Goal: Task Accomplishment & Management: Use online tool/utility

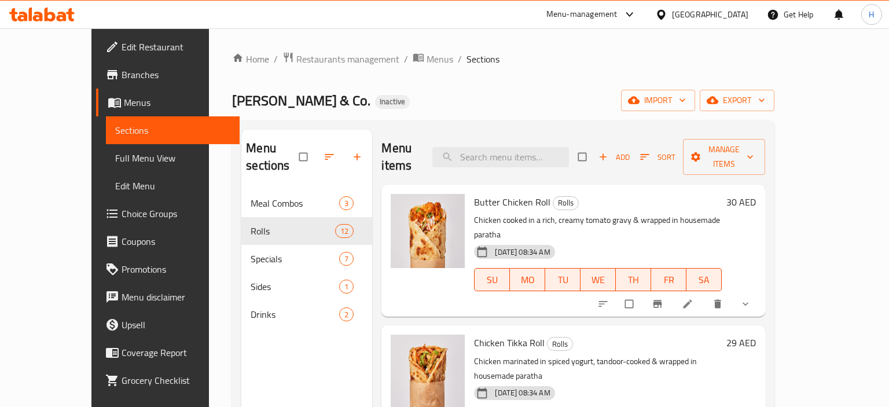
click at [232, 56] on link "Home" at bounding box center [250, 59] width 37 height 14
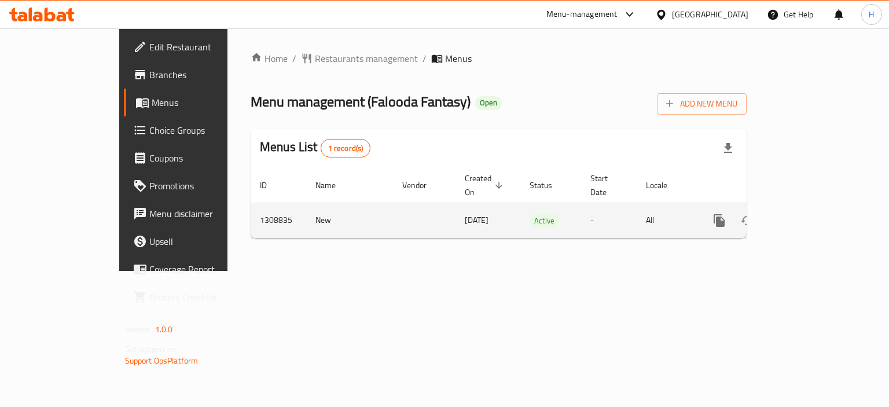
click at [808, 215] on icon "enhanced table" at bounding box center [803, 220] width 10 height 10
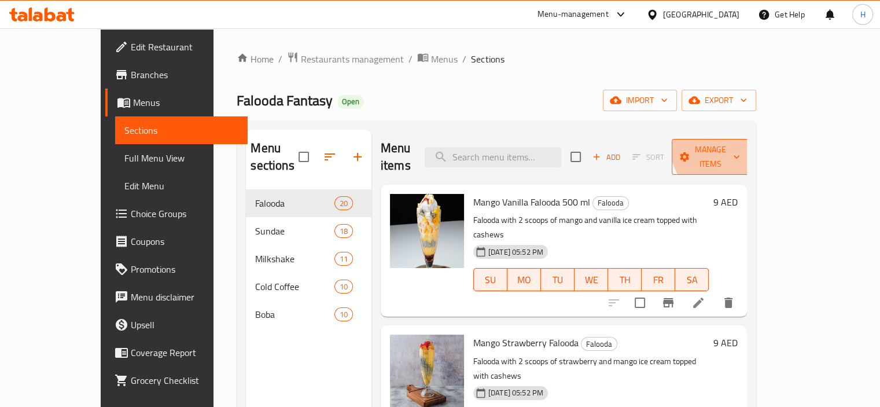
click at [750, 139] on button "Manage items" at bounding box center [711, 157] width 78 height 36
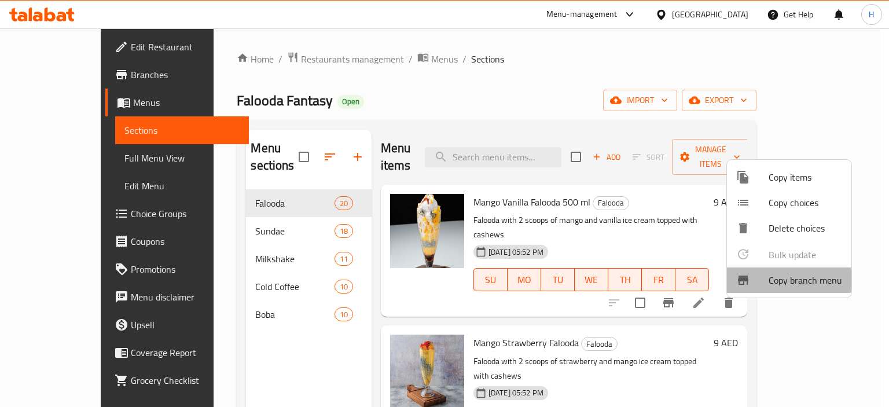
click at [783, 279] on span "Copy branch menu" at bounding box center [806, 280] width 74 height 14
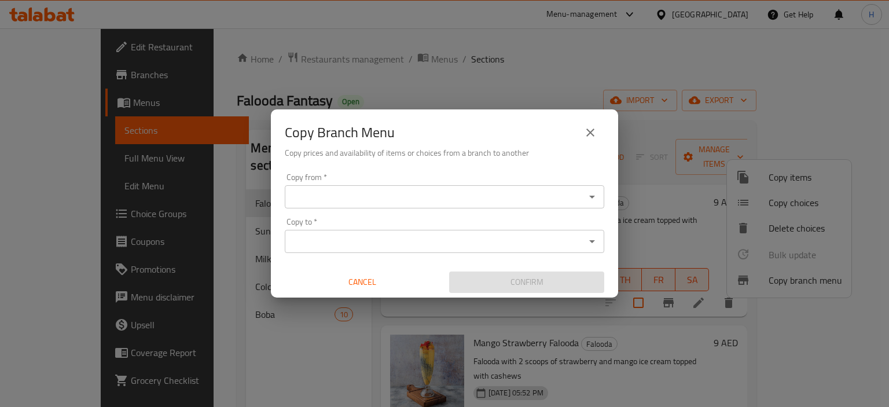
click at [372, 200] on input "Copy from   *" at bounding box center [434, 197] width 293 height 16
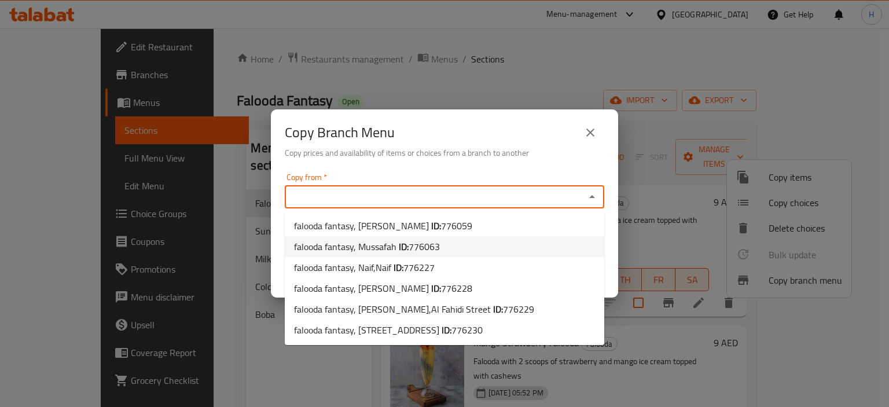
click at [388, 250] on span "falooda fantasy, Mussafah ID: 776063" at bounding box center [367, 247] width 146 height 14
type input "falooda fantasy, Mussafah"
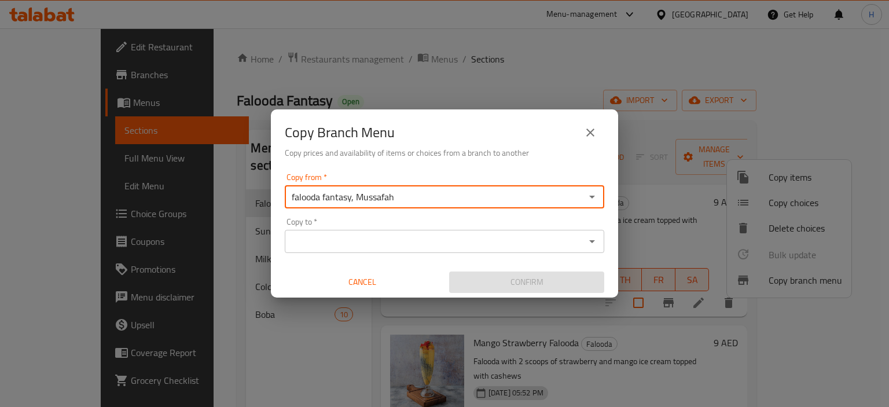
click at [380, 249] on div "Copy to *" at bounding box center [445, 241] width 320 height 23
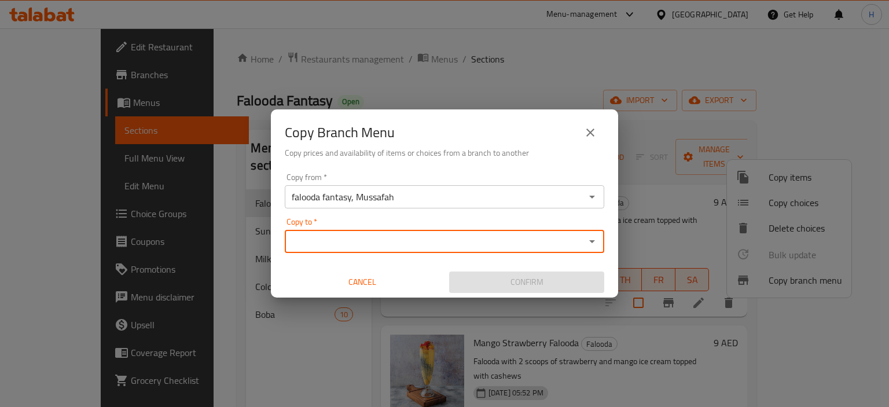
click at [380, 248] on input "Copy to   *" at bounding box center [434, 241] width 293 height 16
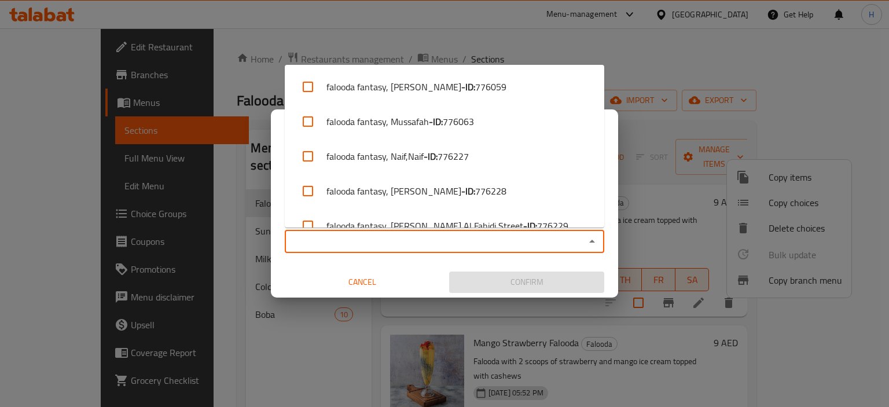
paste input "falooda fantasy, Abu Hail"
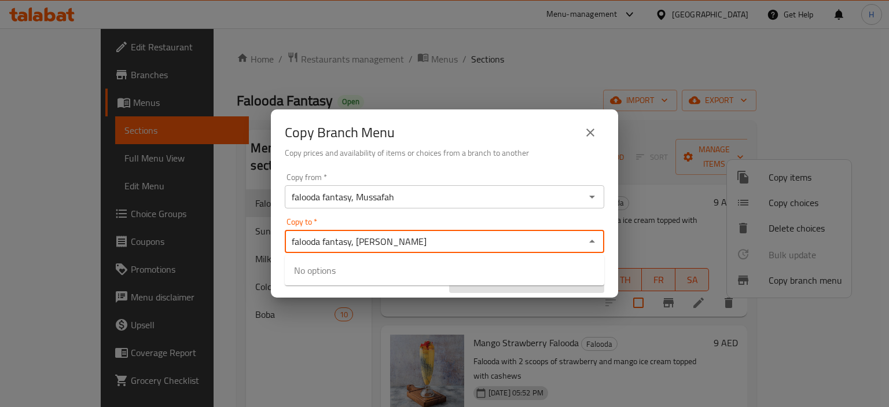
type input "falooda fantasy, Abu Hail"
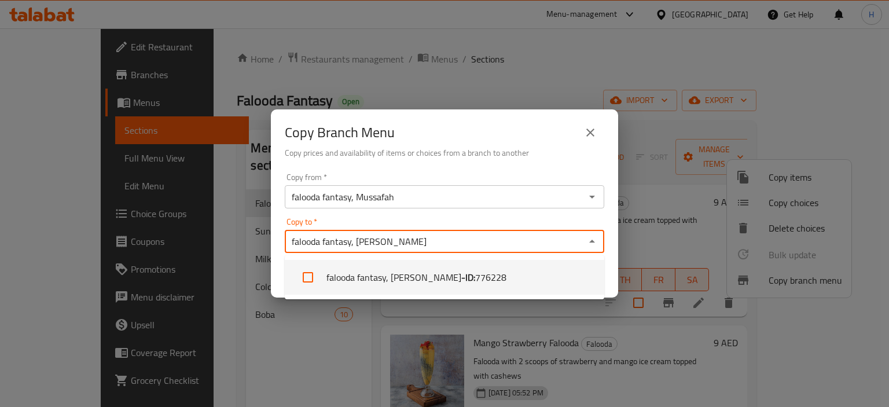
click at [394, 273] on li "falooda fantasy, Abu Hail - ID: 776228" at bounding box center [445, 277] width 320 height 35
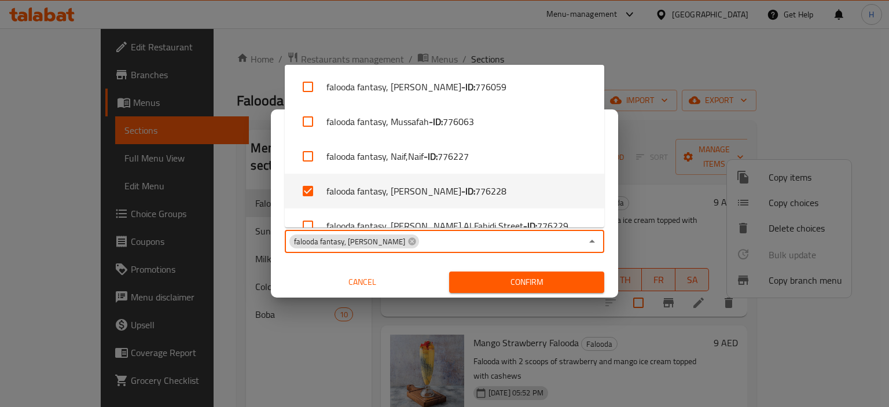
click at [532, 281] on span "Confirm" at bounding box center [526, 282] width 137 height 14
